Goal: Task Accomplishment & Management: Complete application form

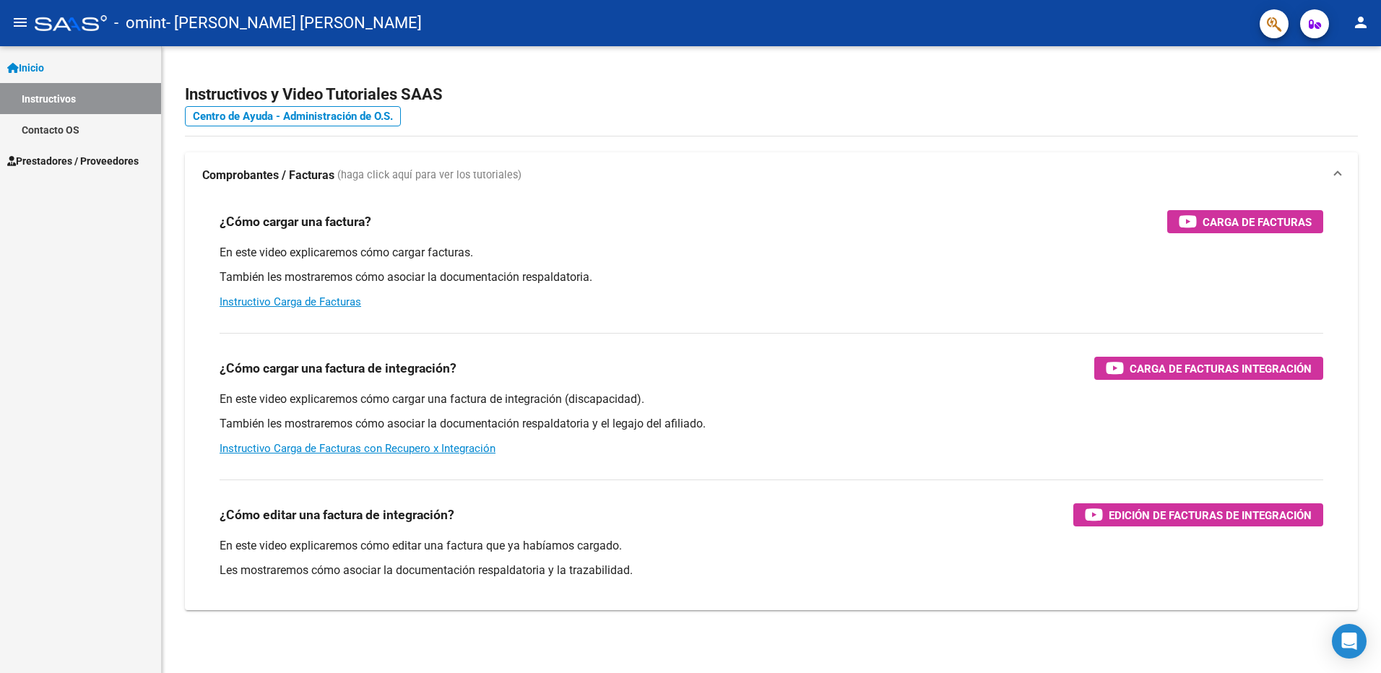
click at [19, 23] on mat-icon "menu" at bounding box center [20, 22] width 17 height 17
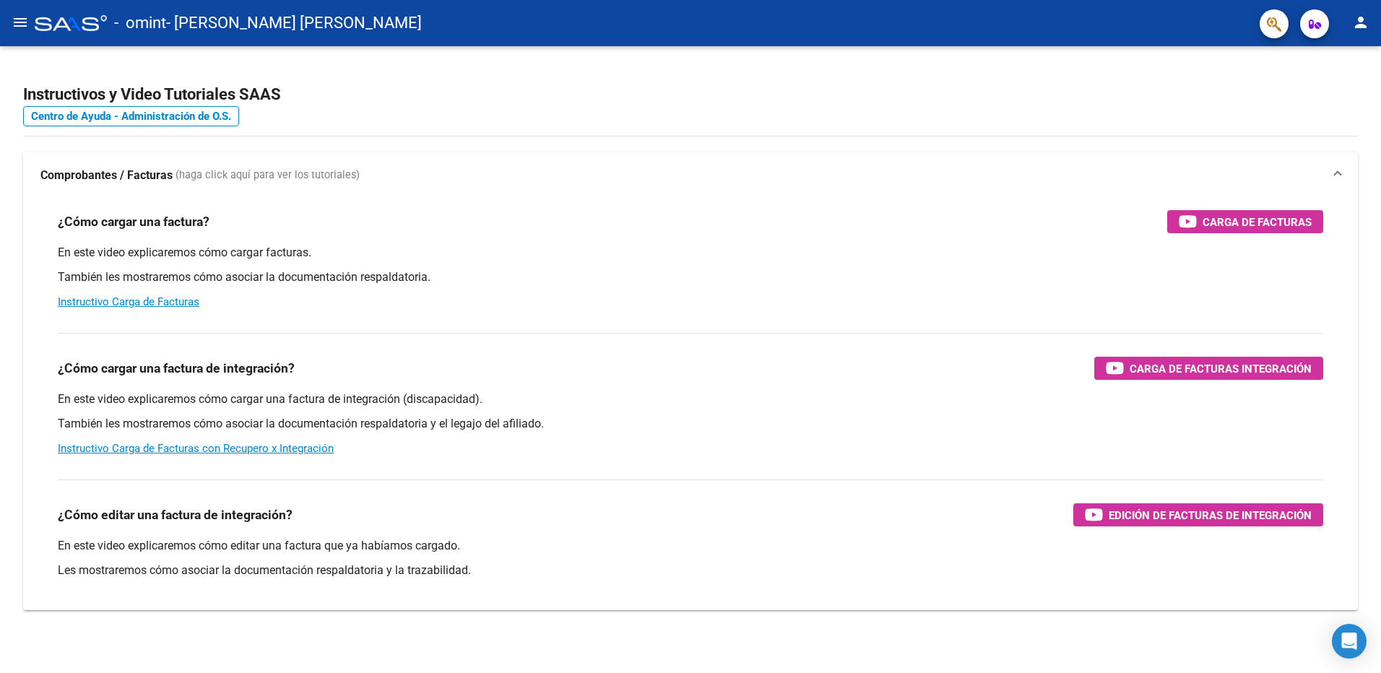
click at [19, 22] on mat-icon "menu" at bounding box center [20, 22] width 17 height 17
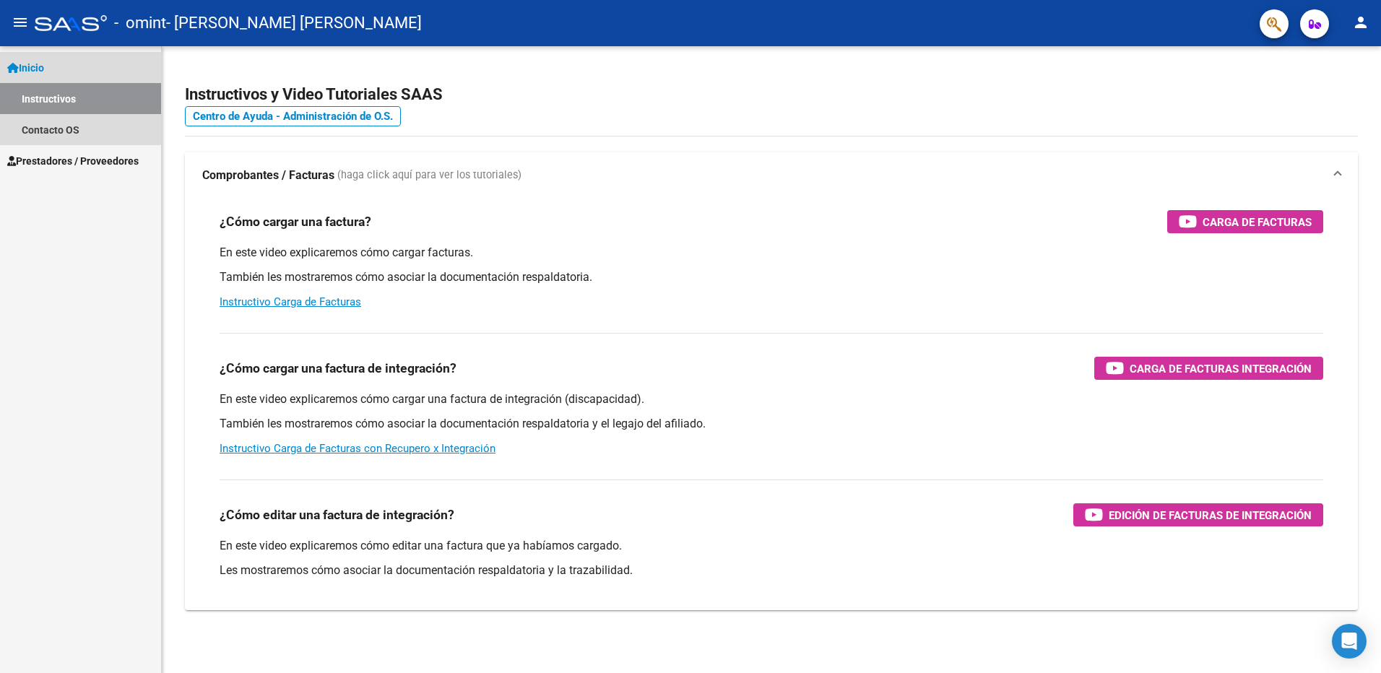
click at [53, 63] on link "Inicio" at bounding box center [80, 67] width 161 height 31
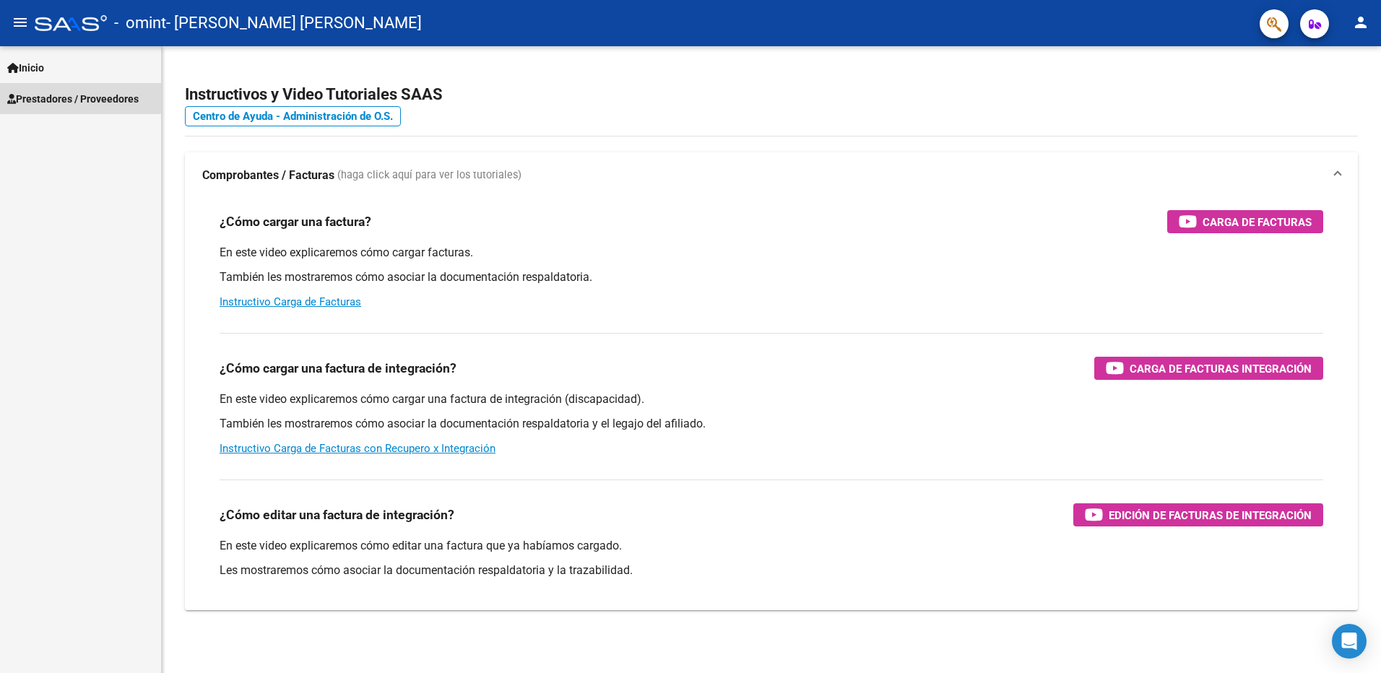
click at [57, 95] on span "Prestadores / Proveedores" at bounding box center [72, 99] width 131 height 16
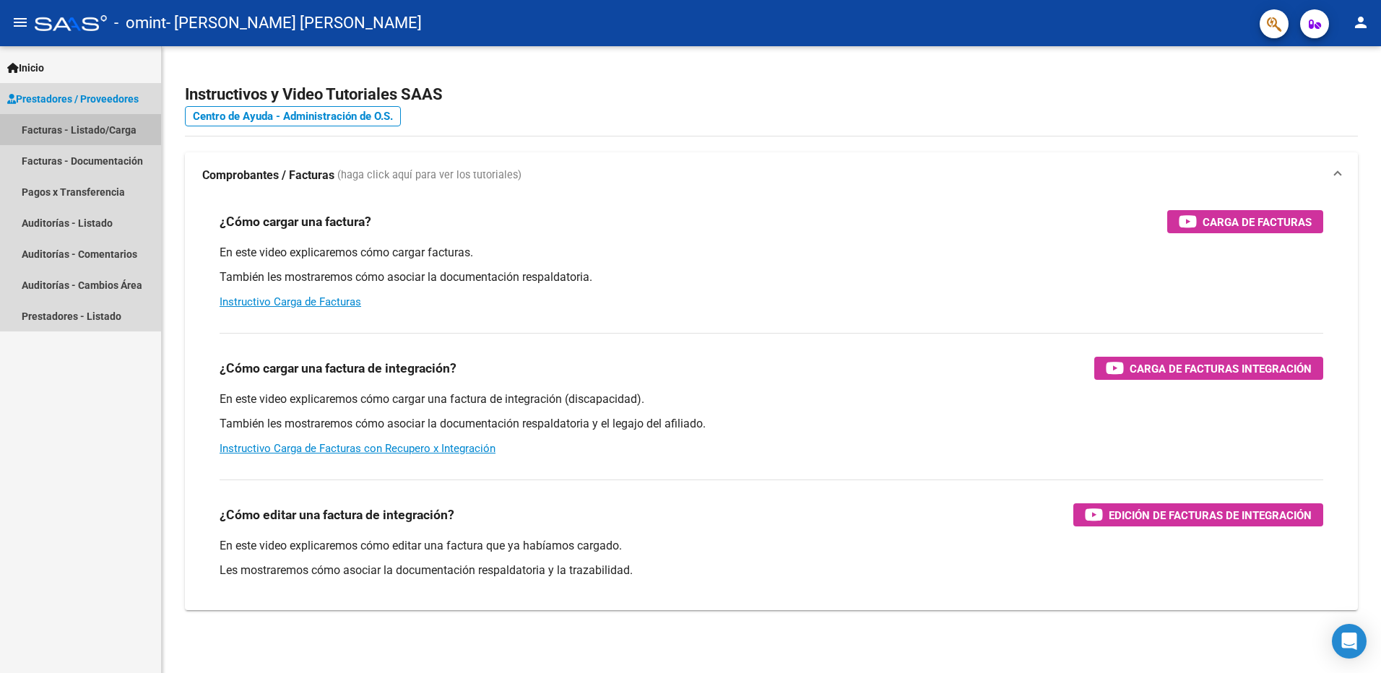
click at [84, 123] on link "Facturas - Listado/Carga" at bounding box center [80, 129] width 161 height 31
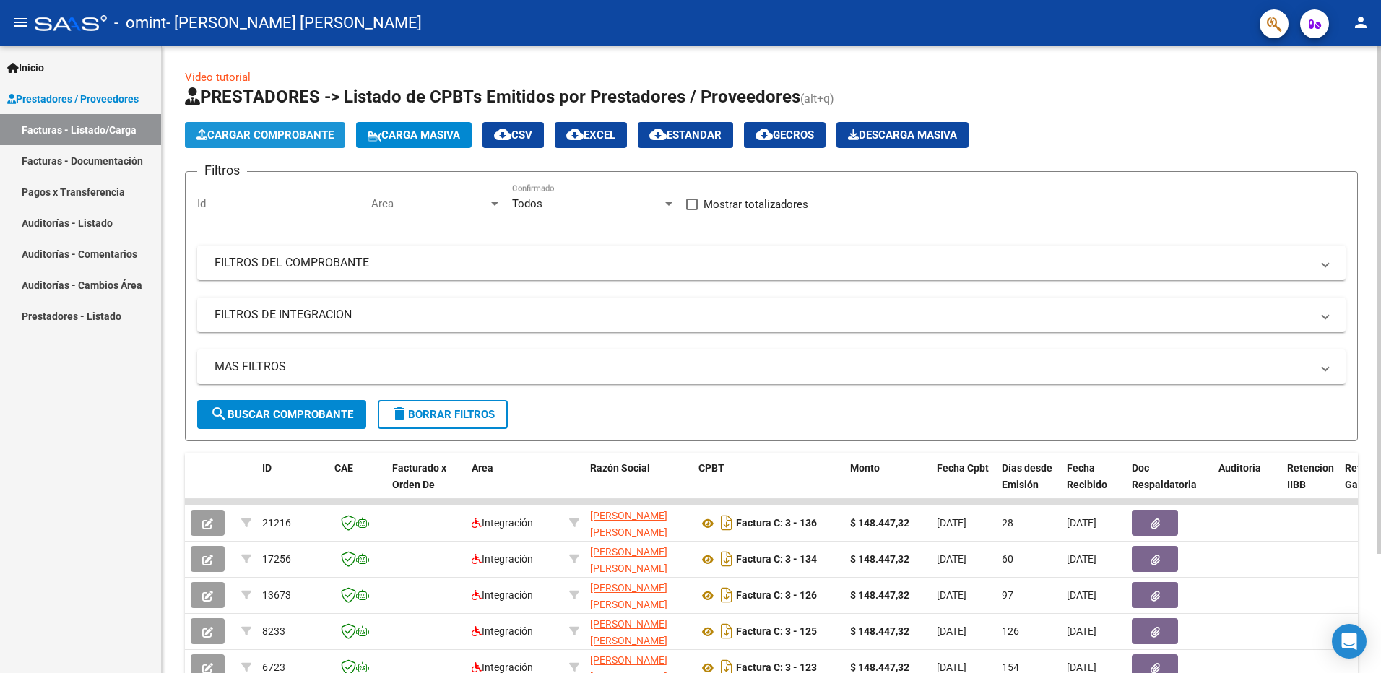
click at [278, 134] on span "Cargar Comprobante" at bounding box center [264, 135] width 137 height 13
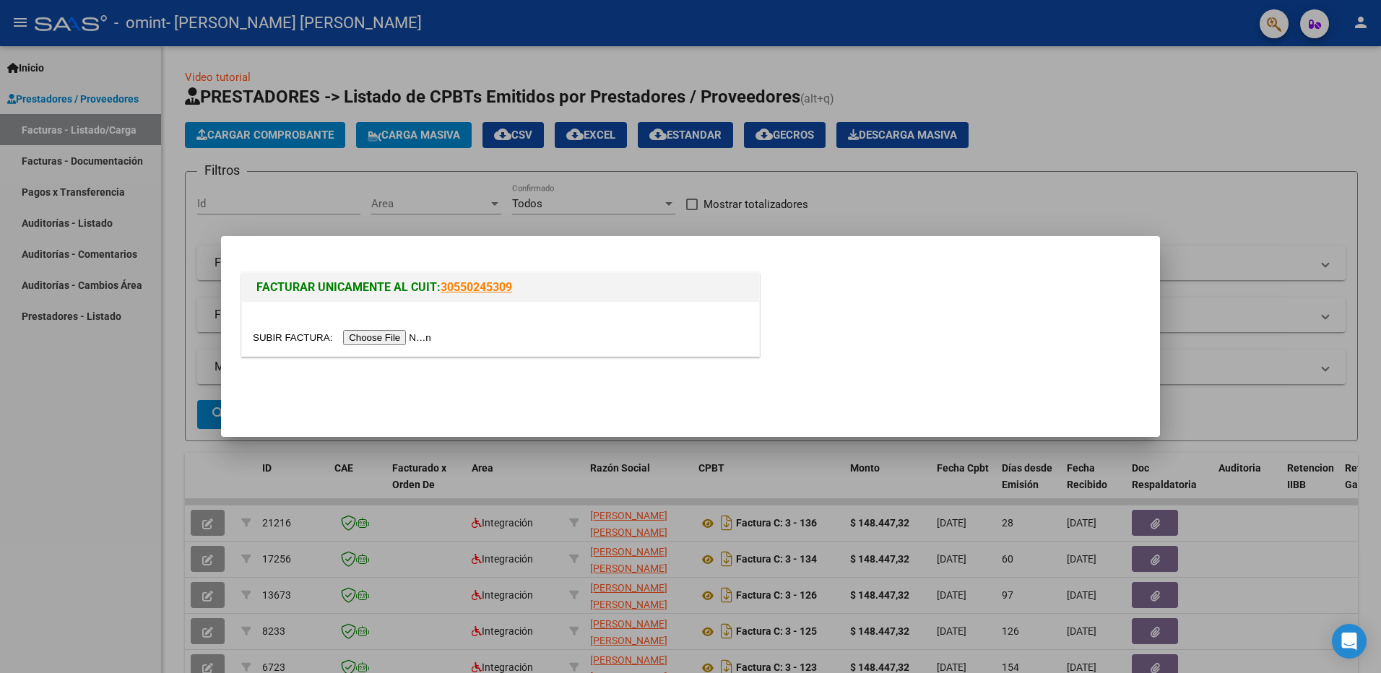
click at [378, 335] on input "file" at bounding box center [344, 337] width 183 height 15
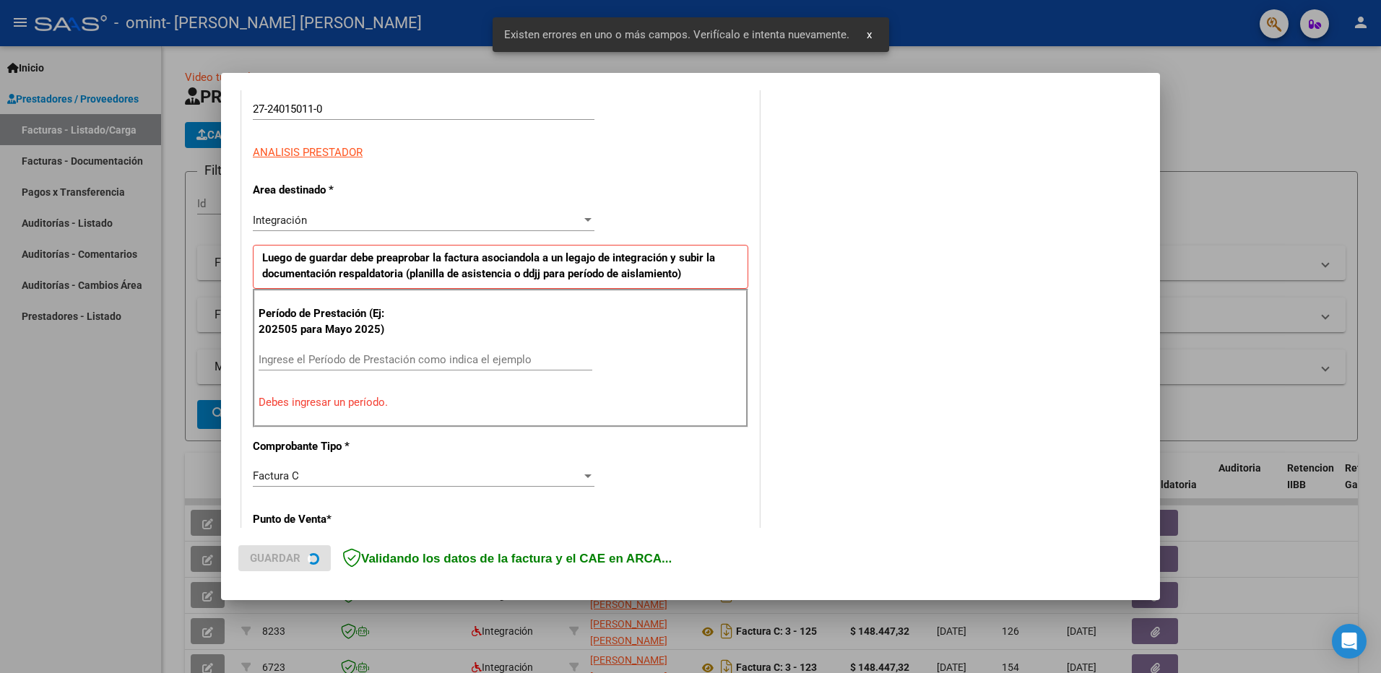
scroll to position [257, 0]
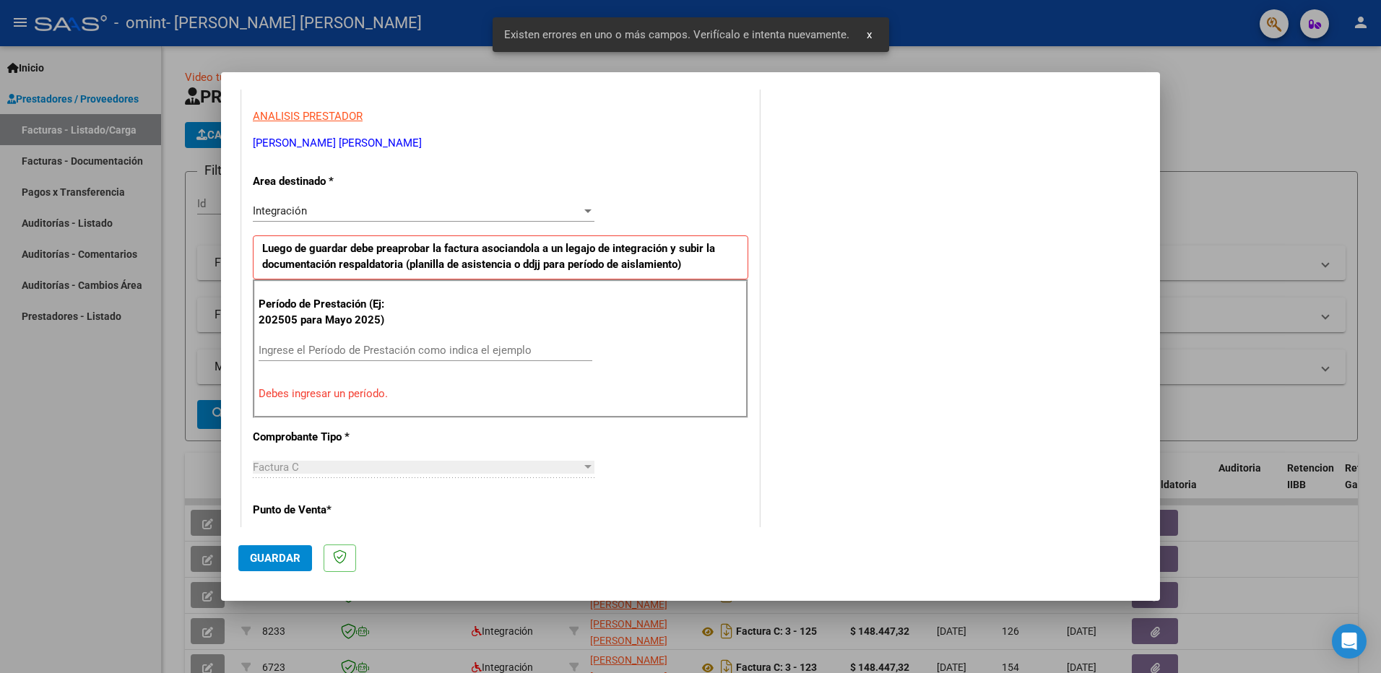
click at [307, 344] on input "Ingrese el Período de Prestación como indica el ejemplo" at bounding box center [426, 350] width 334 height 13
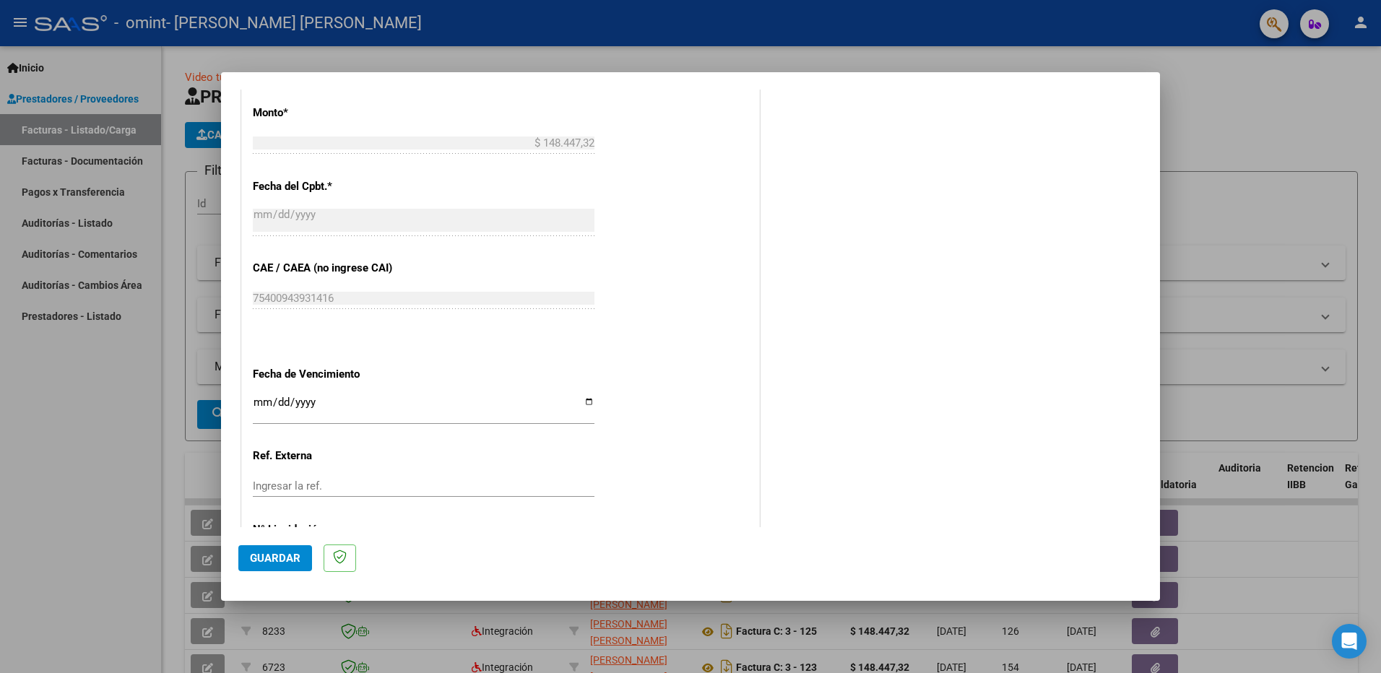
scroll to position [833, 0]
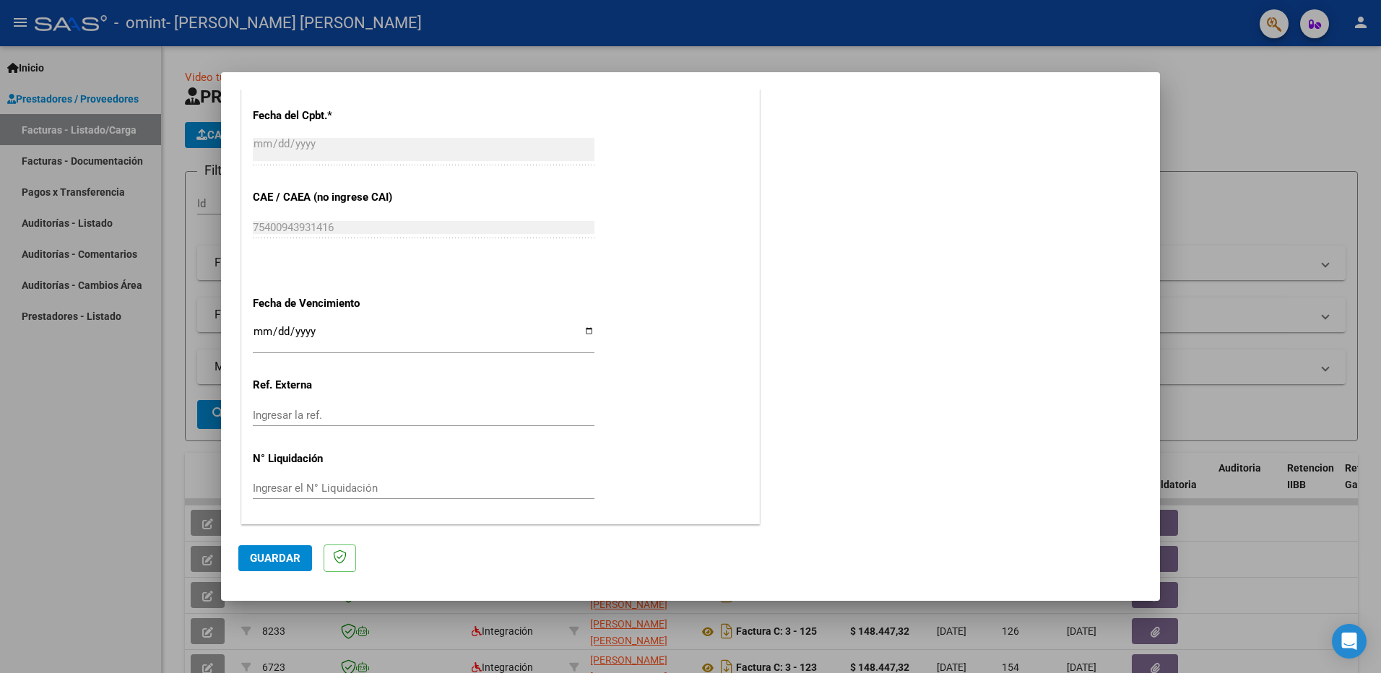
type input "202509"
click at [282, 555] on span "Guardar" at bounding box center [275, 558] width 51 height 13
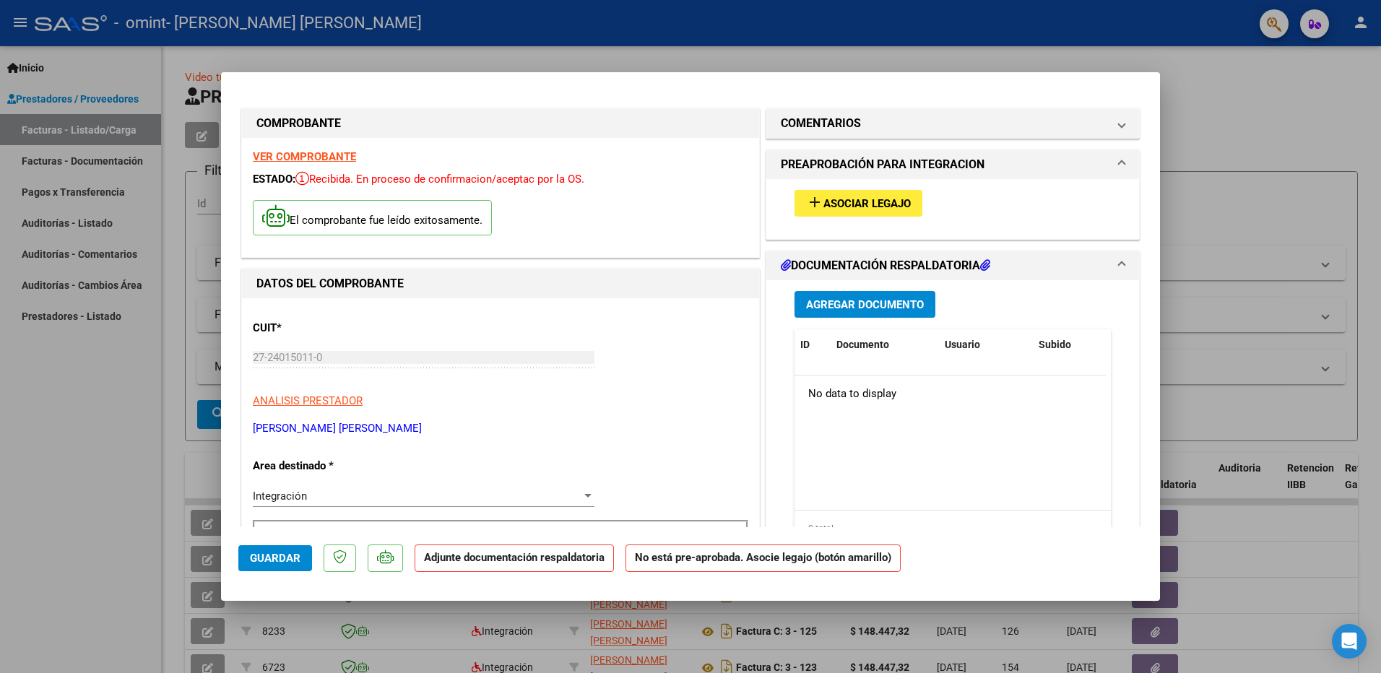
click at [821, 196] on span "add Asociar Legajo" at bounding box center [858, 202] width 105 height 13
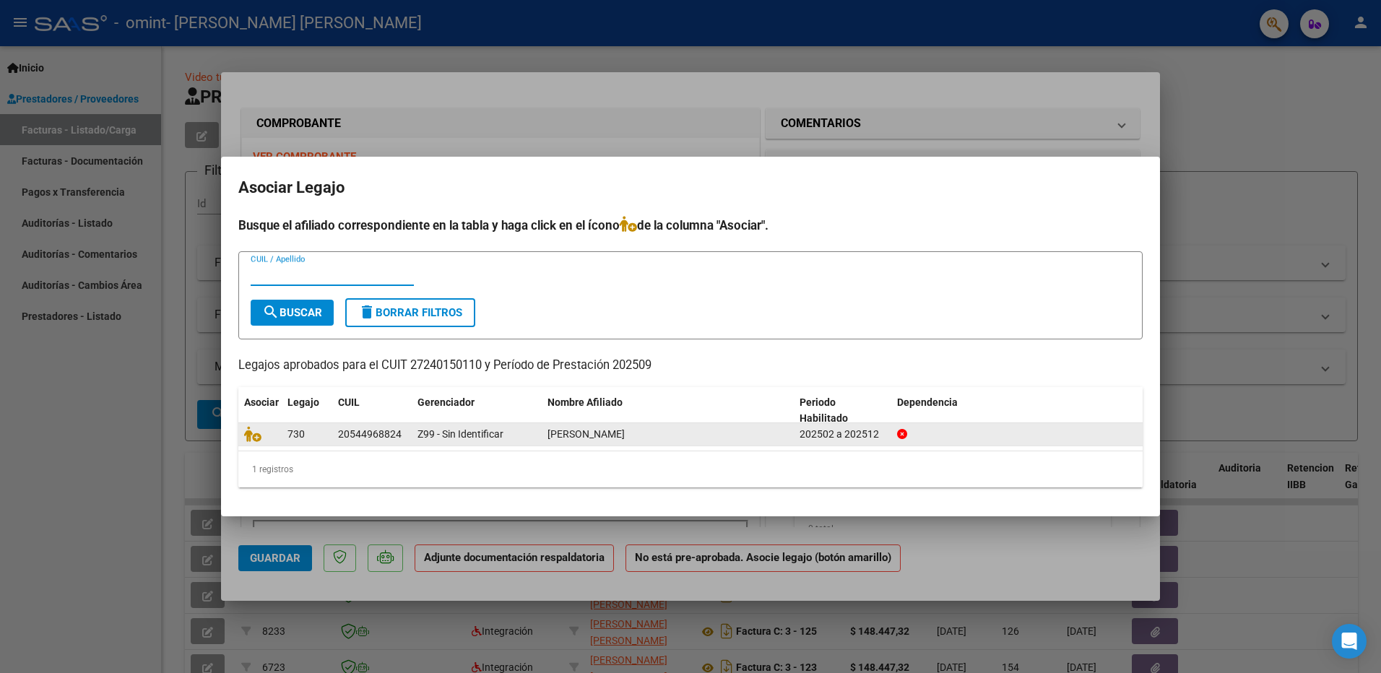
click at [348, 435] on div "20544968824" at bounding box center [370, 434] width 64 height 17
click at [256, 436] on icon at bounding box center [252, 434] width 17 height 16
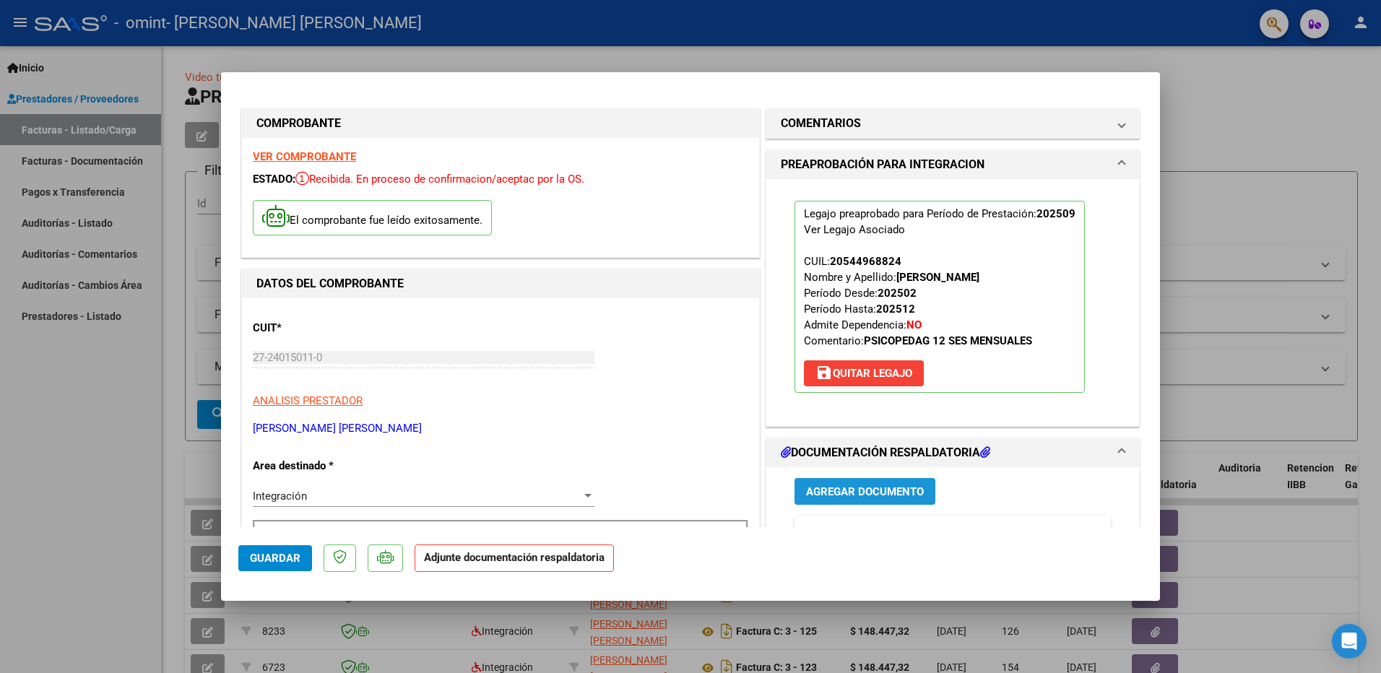
click at [854, 492] on span "Agregar Documento" at bounding box center [865, 491] width 118 height 13
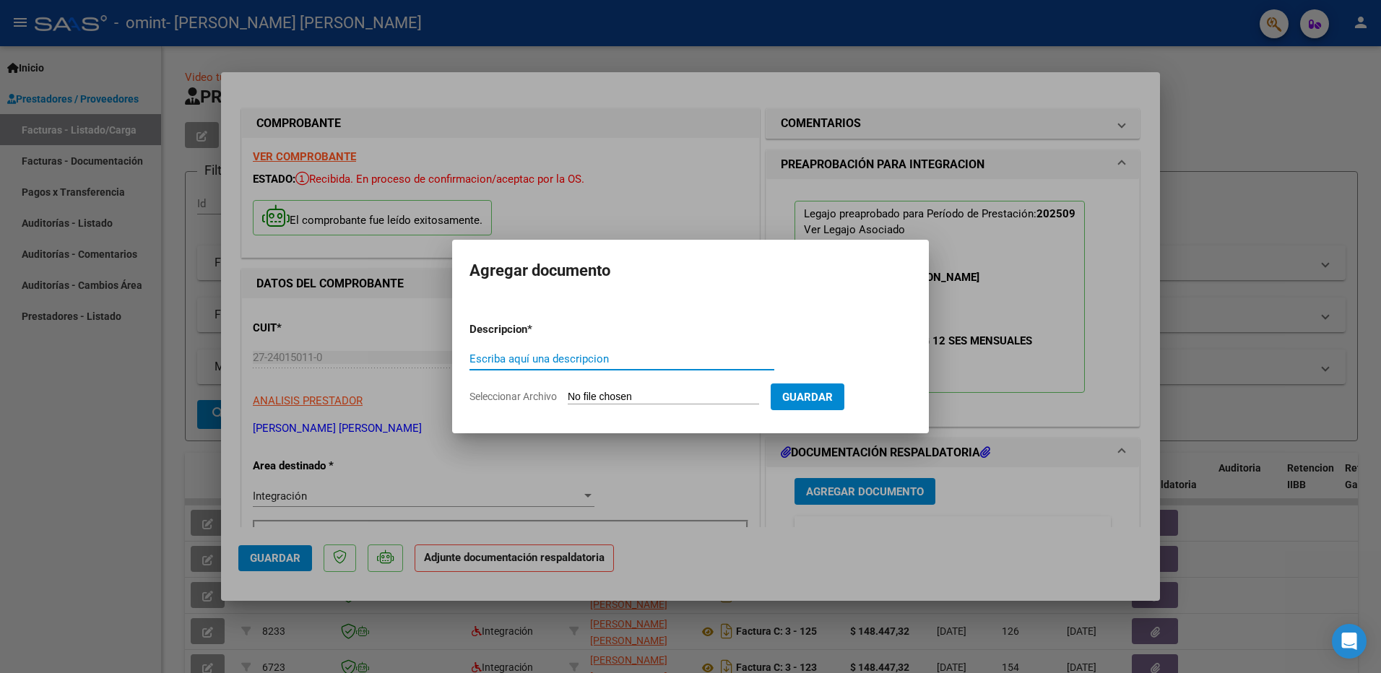
click at [602, 397] on input "Seleccionar Archivo" at bounding box center [663, 398] width 191 height 14
type input "C:\fakepath\8 PLANILLA ASISTENCIA SEPTIEMBRE.pdf"
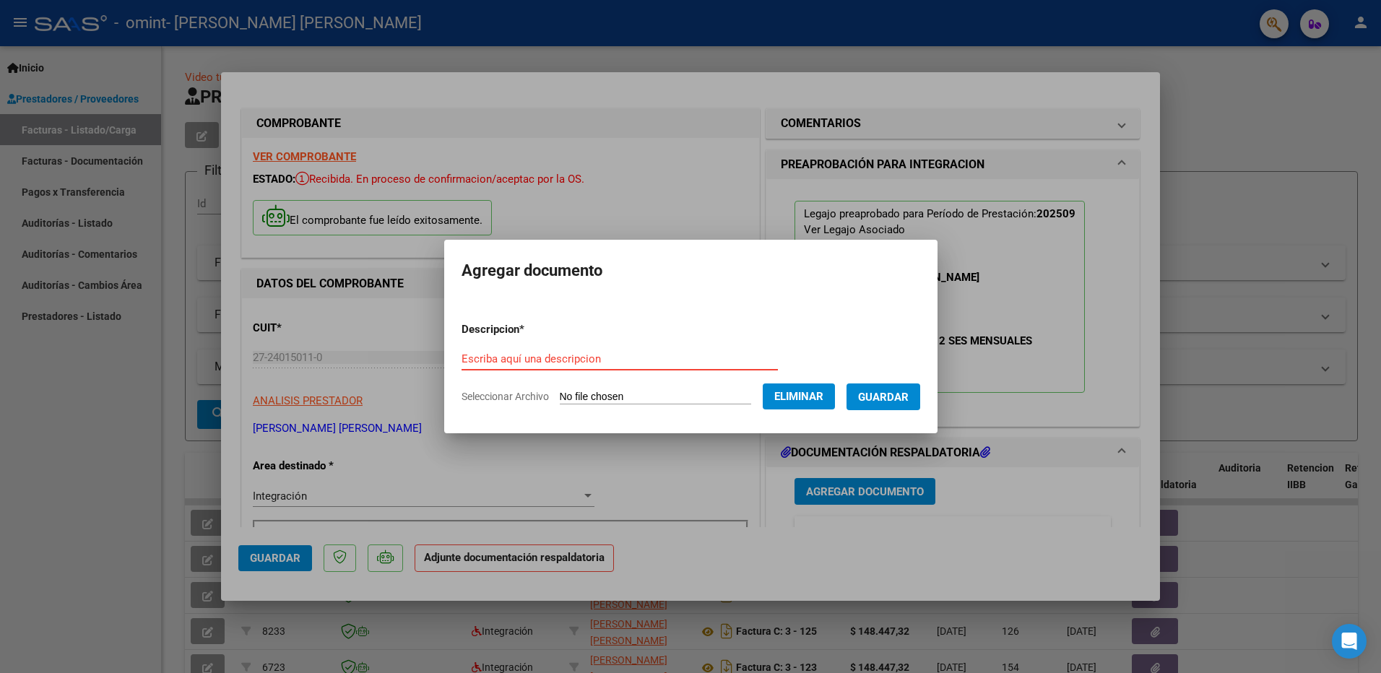
click at [542, 356] on input "Escriba aquí una descripcion" at bounding box center [619, 358] width 316 height 13
type input "planilla asistencia sept [PERSON_NAME]"
click at [877, 396] on span "Guardar" at bounding box center [883, 397] width 51 height 13
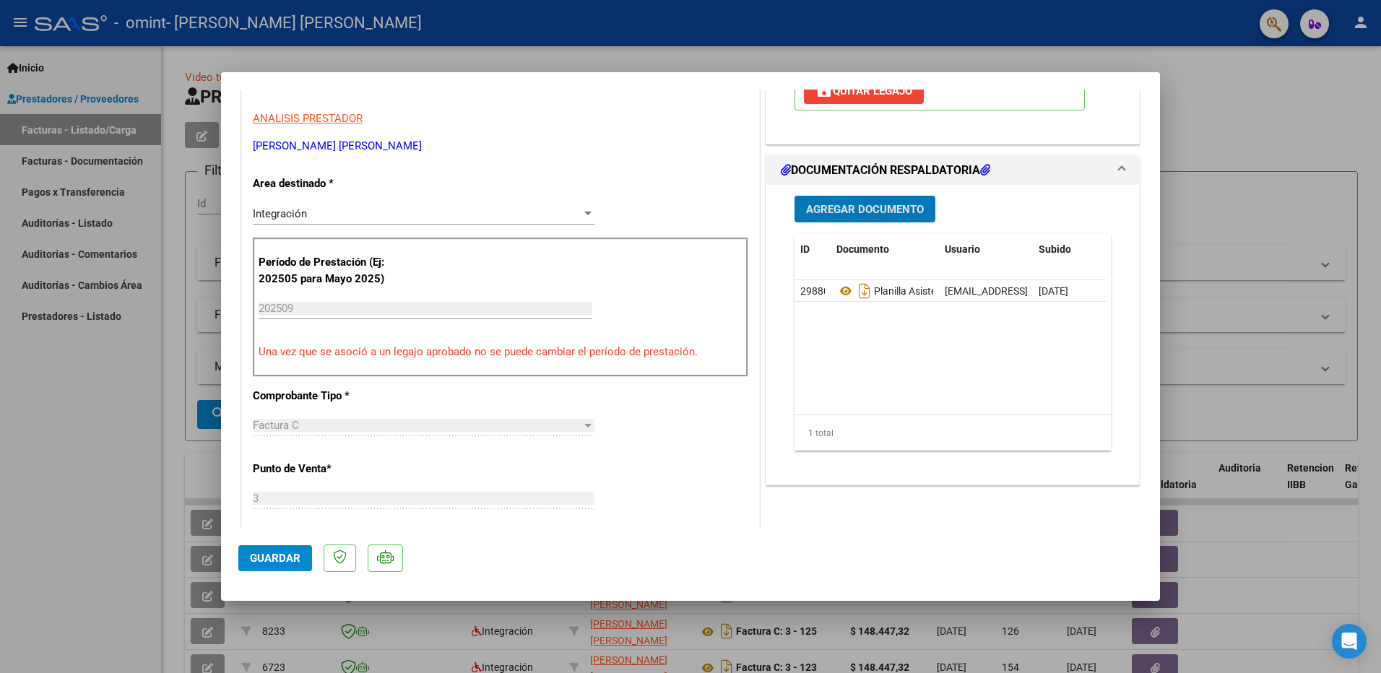
scroll to position [289, 0]
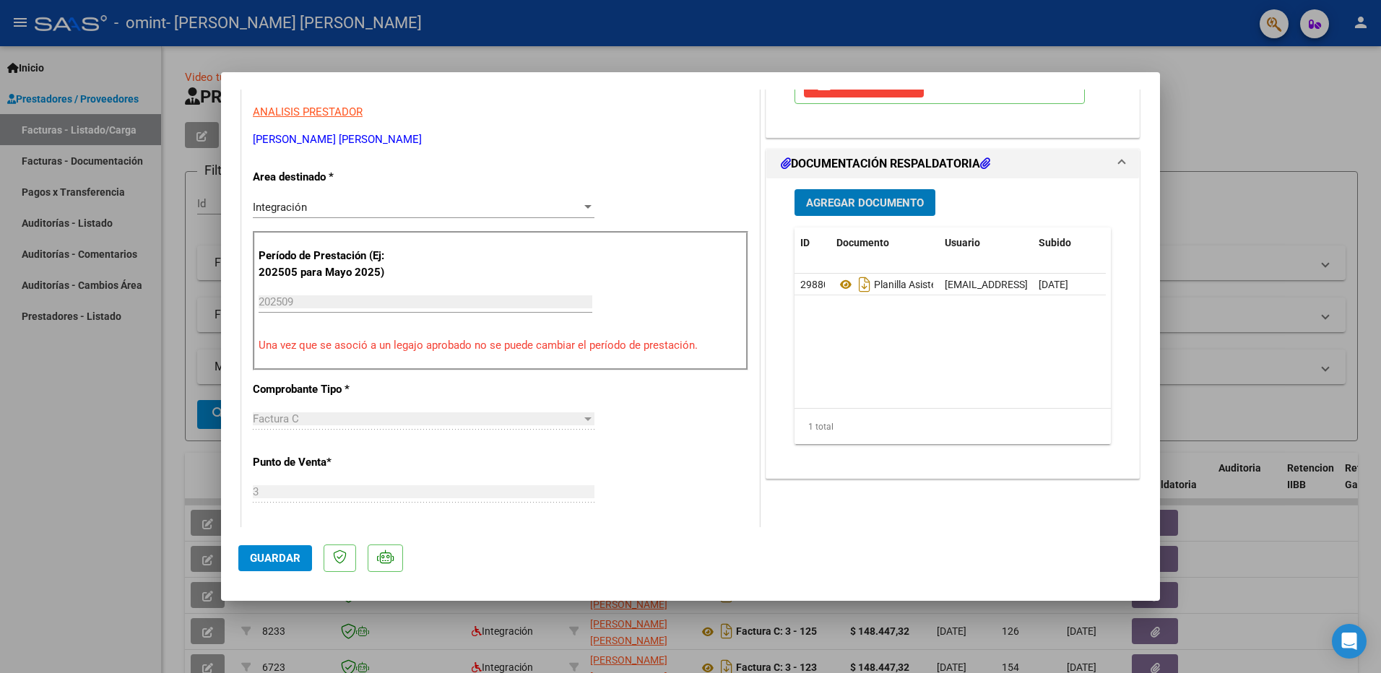
click at [279, 555] on span "Guardar" at bounding box center [275, 558] width 51 height 13
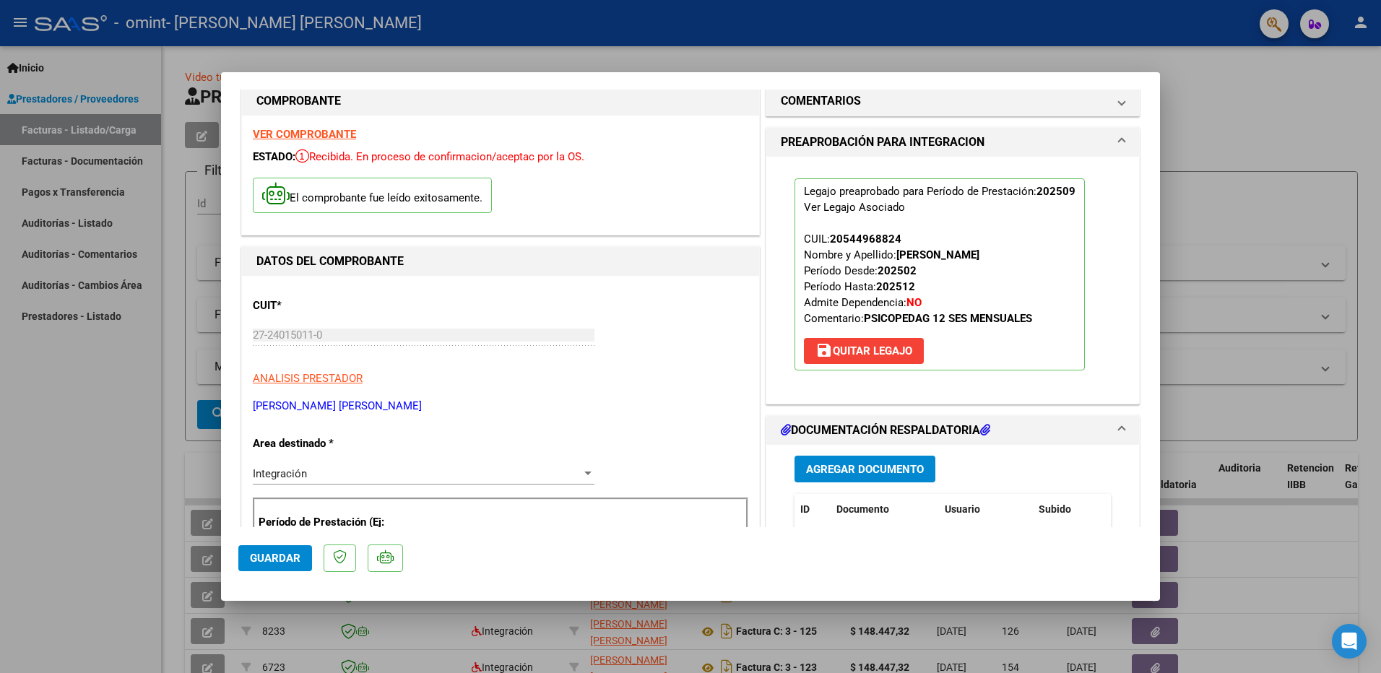
scroll to position [0, 0]
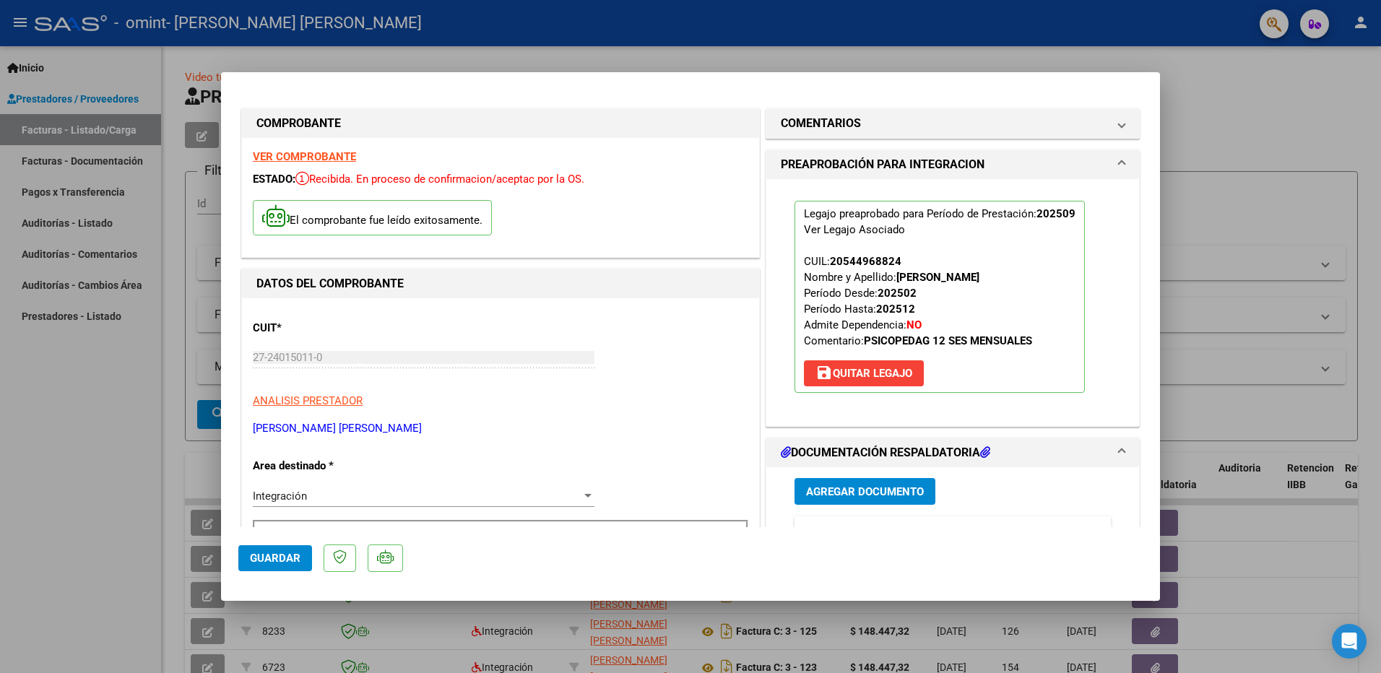
click at [1223, 160] on div at bounding box center [690, 336] width 1381 height 673
type input "$ 0,00"
